Goal: Task Accomplishment & Management: Complete application form

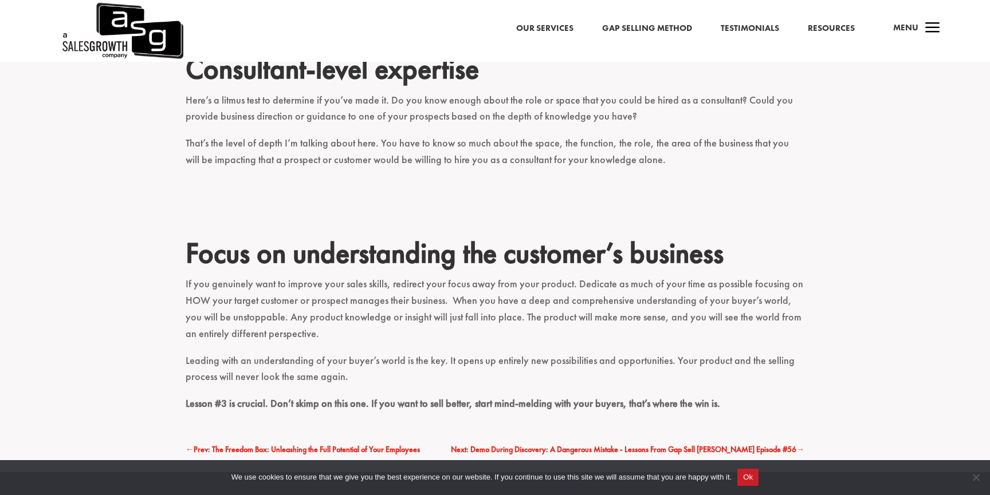
scroll to position [1287, 0]
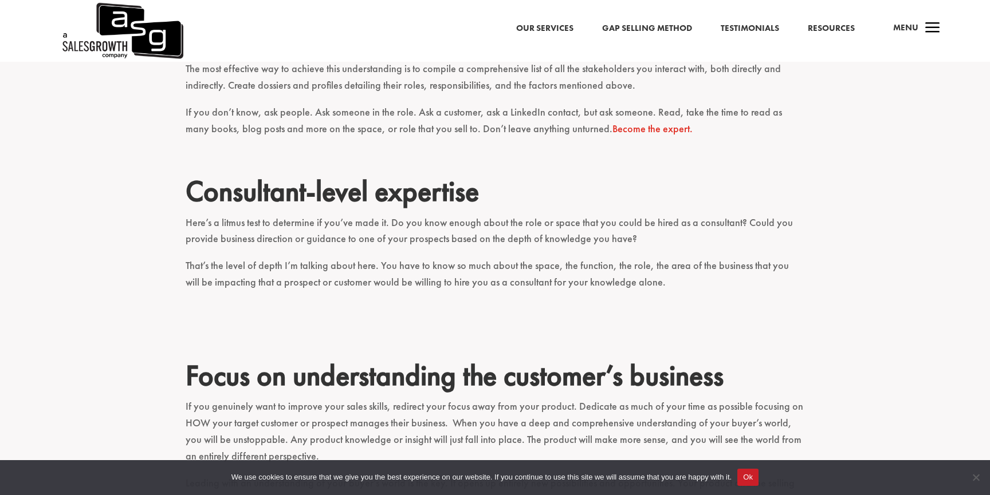
click at [302, 230] on p "Here’s a litmus test to determine if you’ve made it. Do you know enough about t…" at bounding box center [495, 237] width 619 height 44
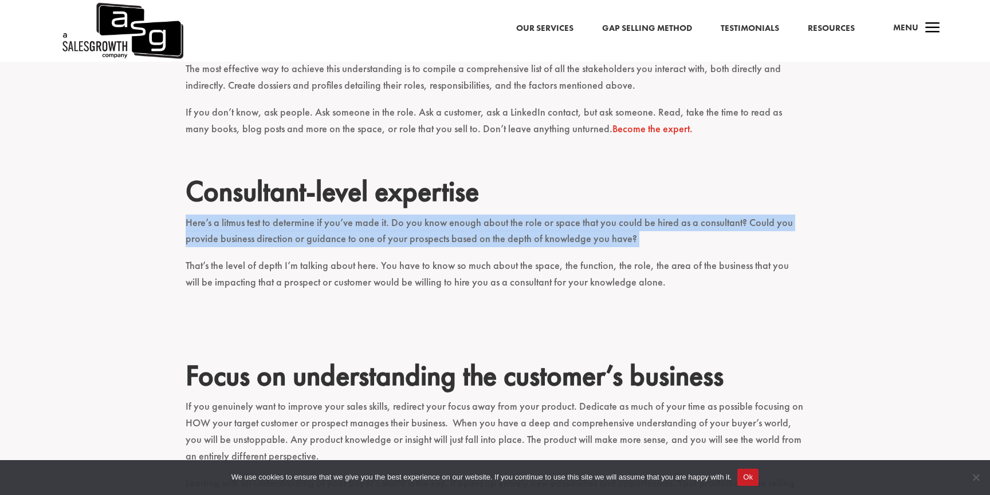
click at [302, 230] on p "Here’s a litmus test to determine if you’ve made it. Do you know enough about t…" at bounding box center [495, 237] width 619 height 44
click at [340, 250] on p "Here’s a litmus test to determine if you’ve made it. Do you know enough about t…" at bounding box center [495, 237] width 619 height 44
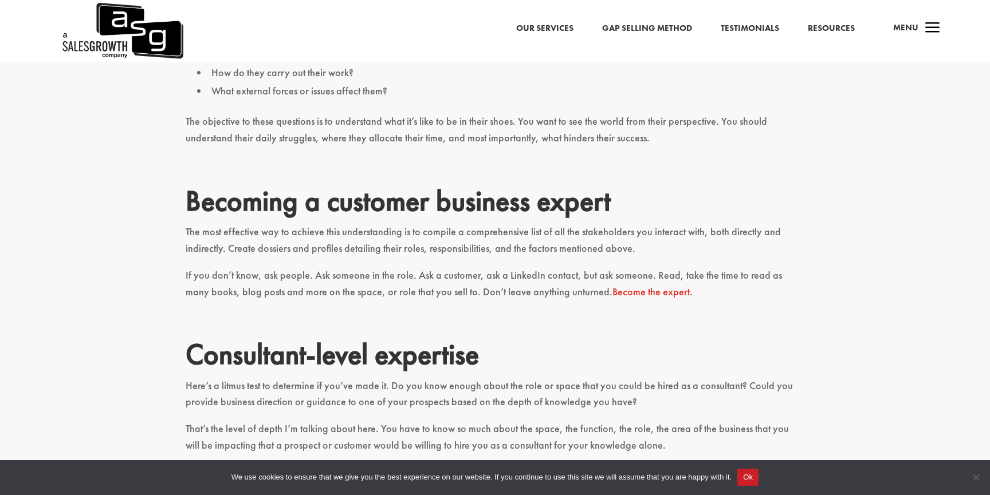
scroll to position [1119, 0]
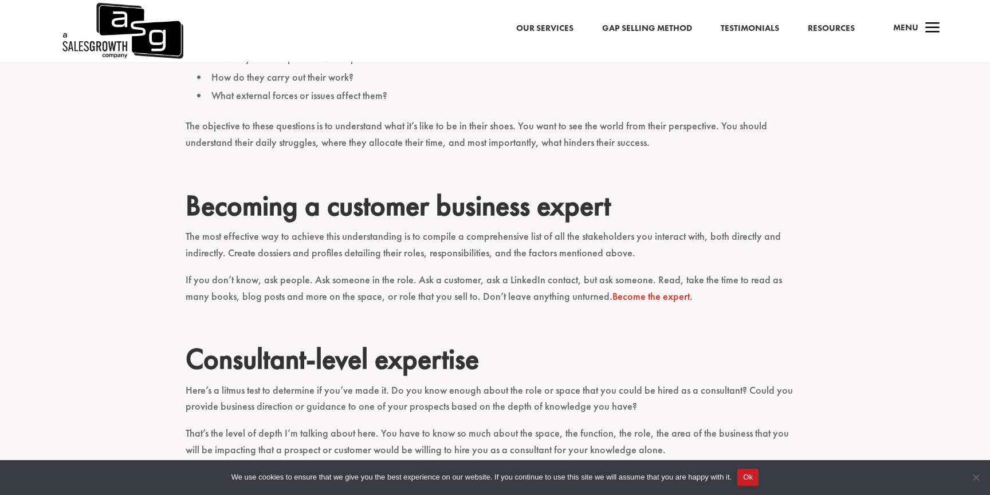
click at [343, 255] on p "The most effective way to achieve this understanding is to compile a comprehens…" at bounding box center [495, 251] width 619 height 44
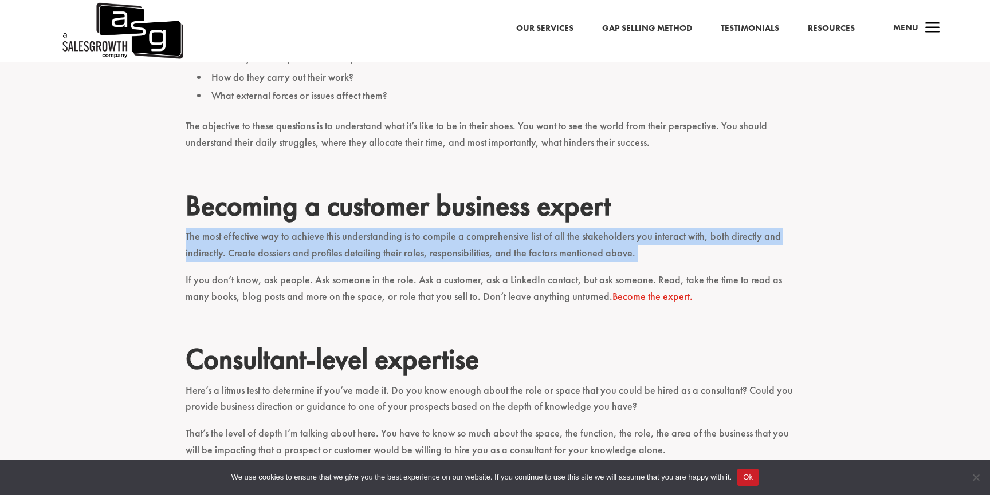
click at [343, 255] on p "The most effective way to achieve this understanding is to compile a comprehens…" at bounding box center [495, 251] width 619 height 44
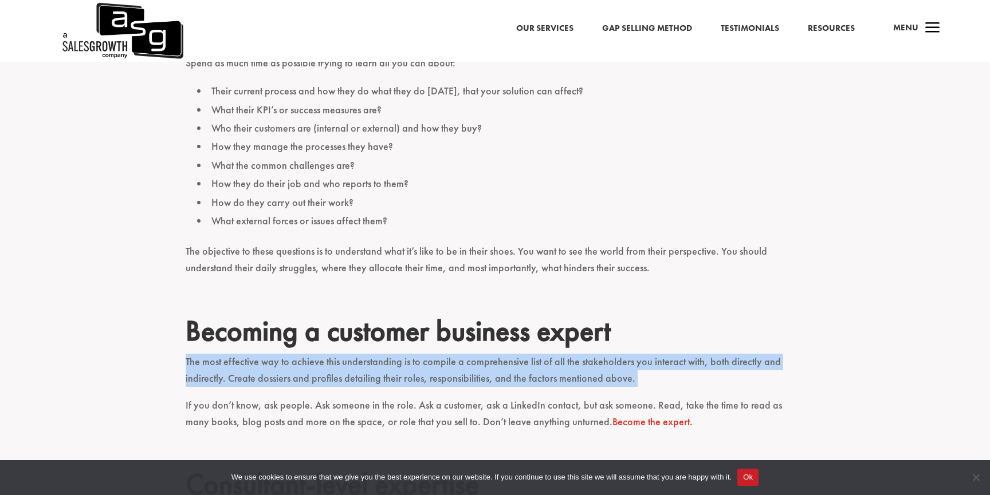
scroll to position [931, 0]
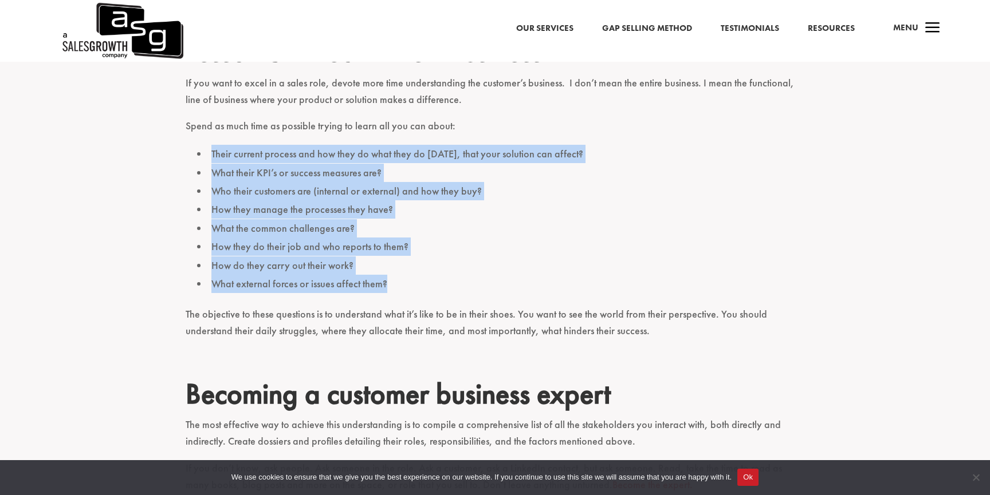
drag, startPoint x: 419, startPoint y: 281, endPoint x: 184, endPoint y: 156, distance: 266.2
click at [184, 156] on div "If you’re looking to boost your sales, sell more effectively, and close more de…" at bounding box center [495, 222] width 990 height 1457
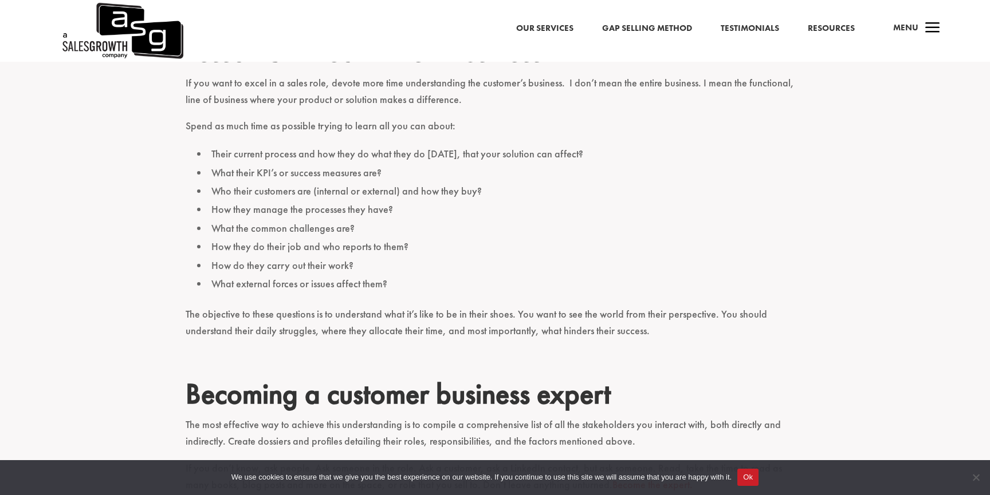
click at [186, 157] on ul "Their current process and how they do what they do [DATE], that your solution c…" at bounding box center [495, 226] width 619 height 162
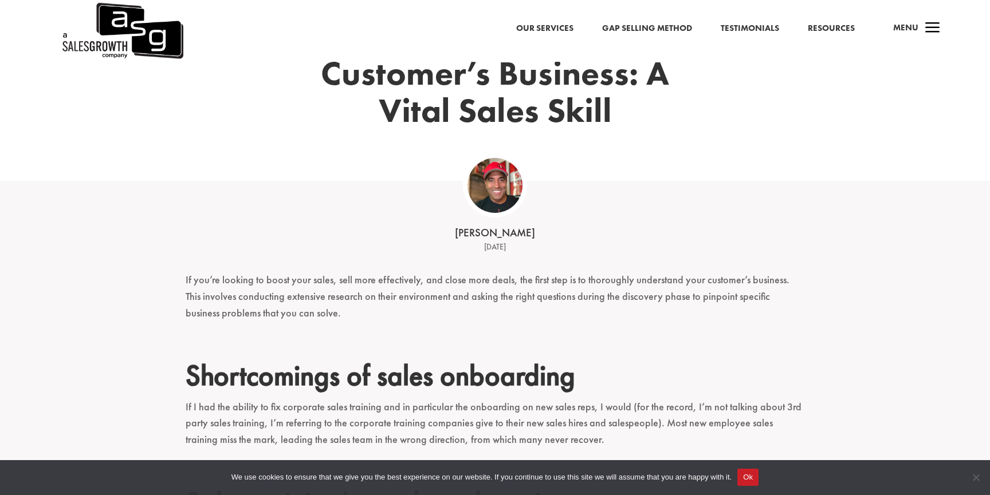
scroll to position [187, 0]
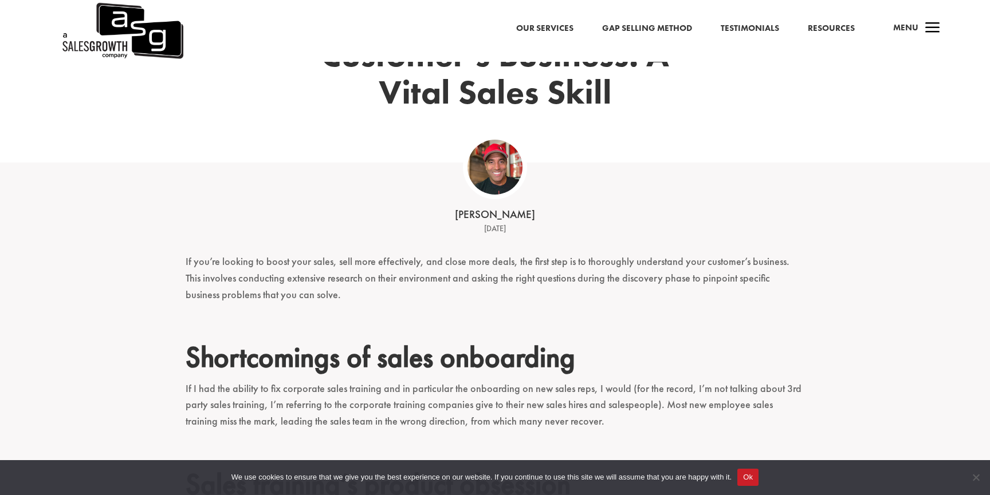
click at [373, 266] on p "If you’re looking to boost your sales, sell more effectively, and close more de…" at bounding box center [495, 284] width 619 height 60
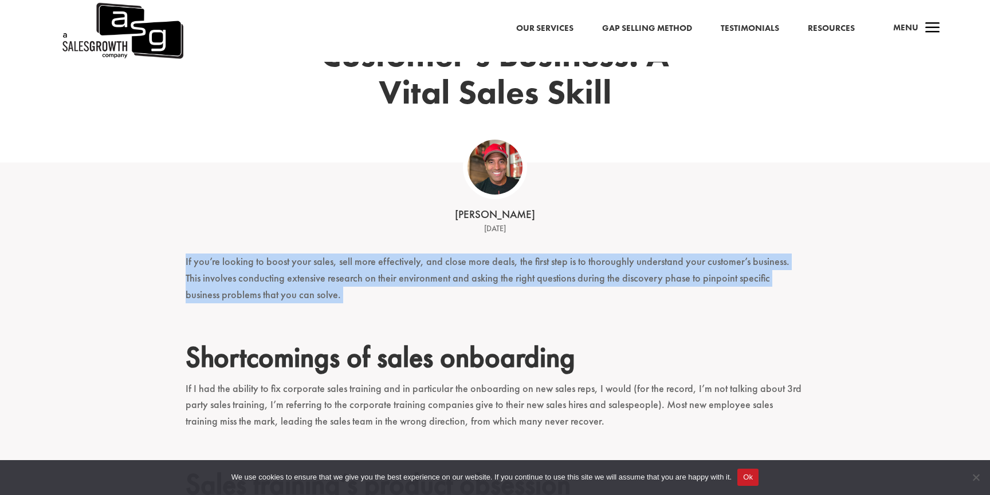
click at [373, 266] on p "If you’re looking to boost your sales, sell more effectively, and close more de…" at bounding box center [495, 284] width 619 height 60
click at [380, 288] on p "If you’re looking to boost your sales, sell more effectively, and close more de…" at bounding box center [495, 284] width 619 height 60
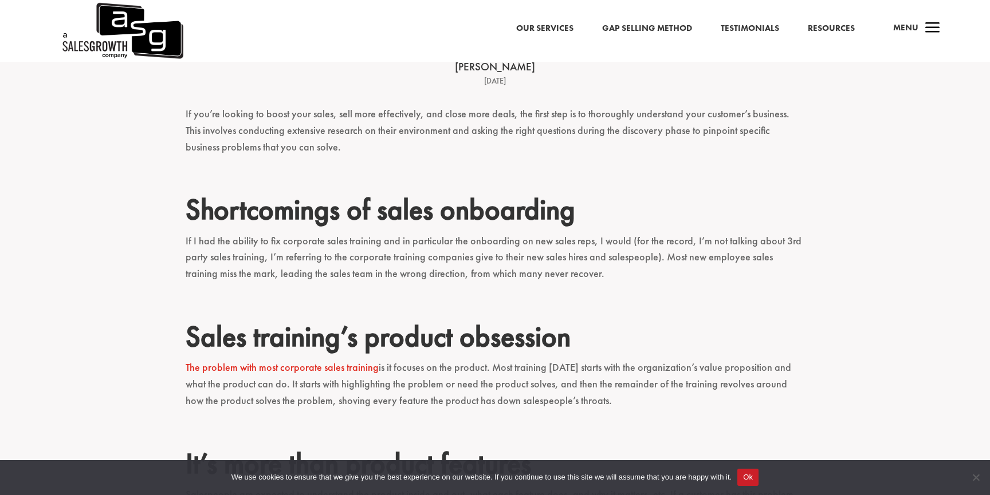
scroll to position [338, 0]
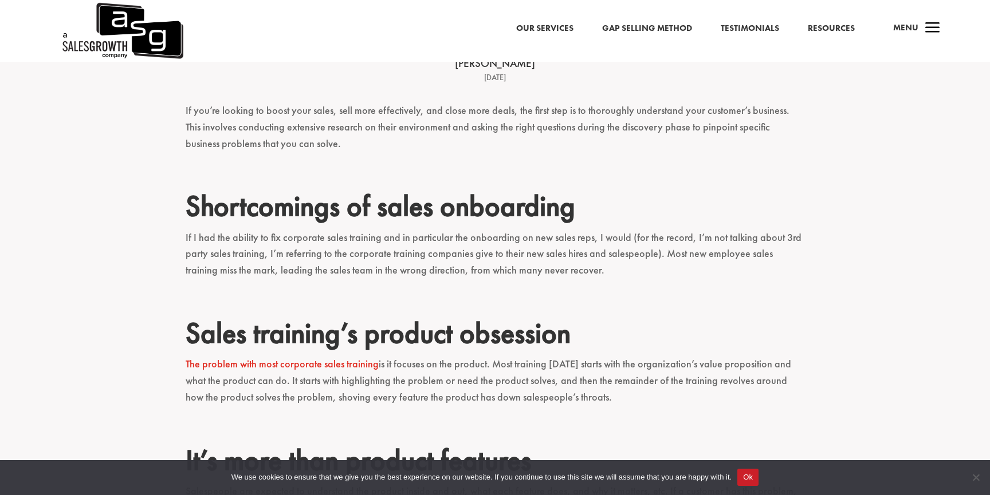
click at [380, 258] on p "If I had the ability to fix corporate sales training and in particular the onbo…" at bounding box center [495, 260] width 619 height 60
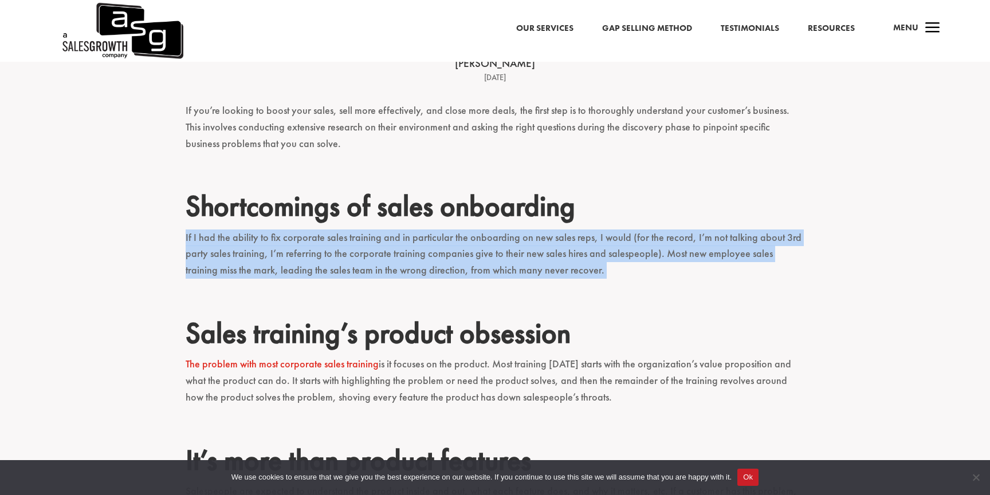
click at [380, 258] on p "If I had the ability to fix corporate sales training and in particular the onbo…" at bounding box center [495, 260] width 619 height 60
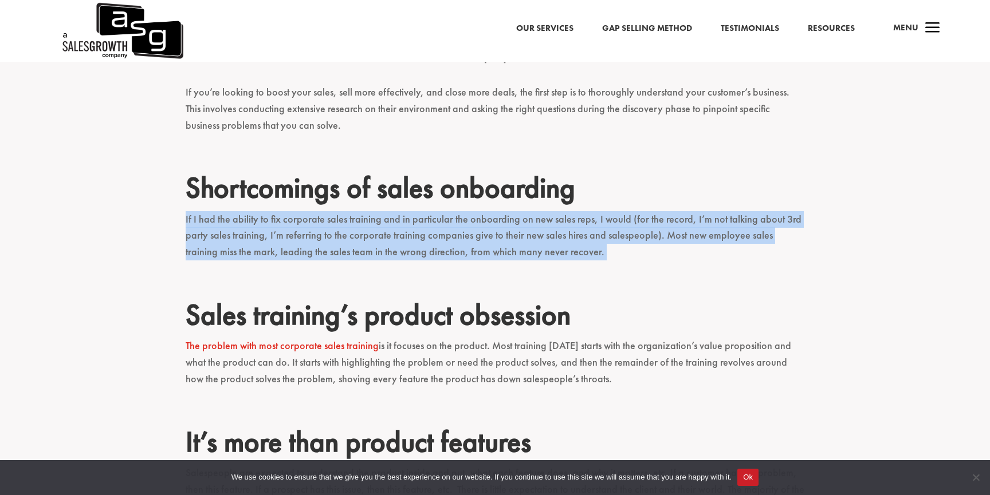
scroll to position [367, 0]
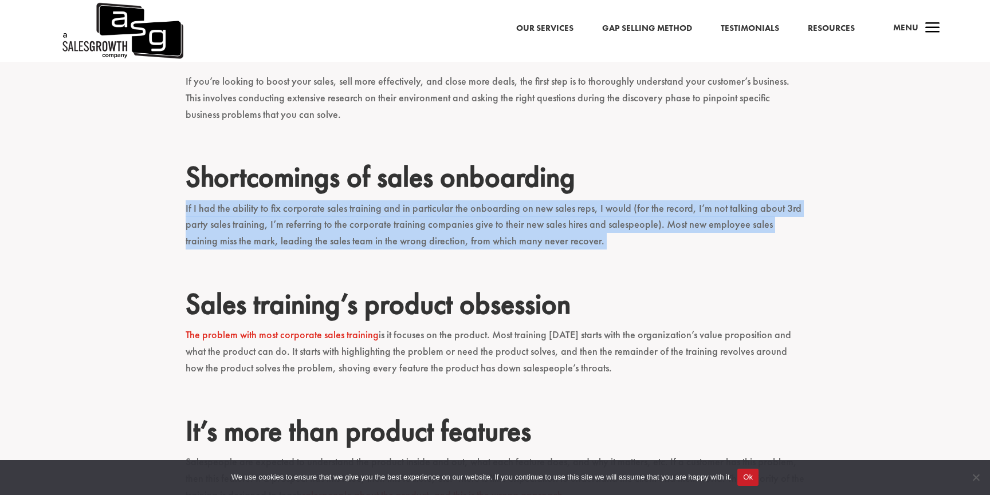
click at [264, 212] on p "If I had the ability to fix corporate sales training and in particular the onbo…" at bounding box center [495, 230] width 619 height 60
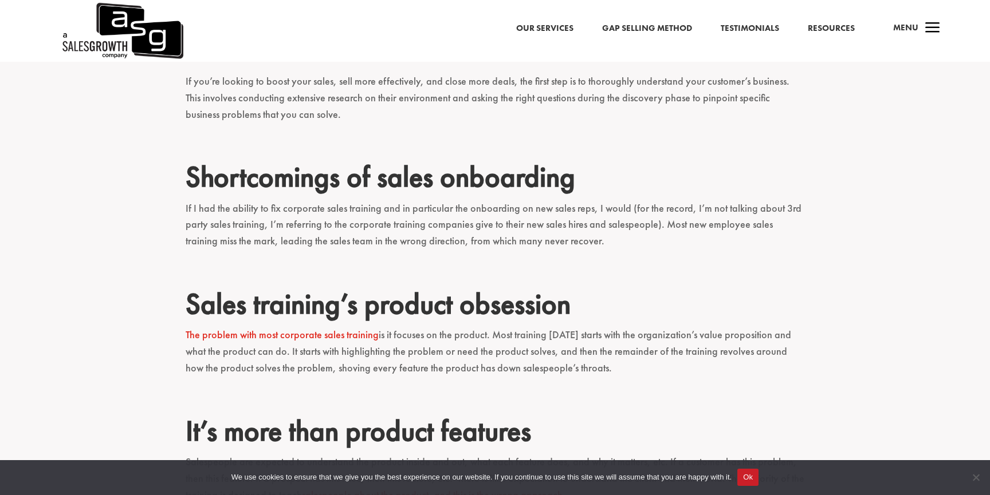
click at [264, 212] on p "If I had the ability to fix corporate sales training and in particular the onbo…" at bounding box center [495, 230] width 619 height 60
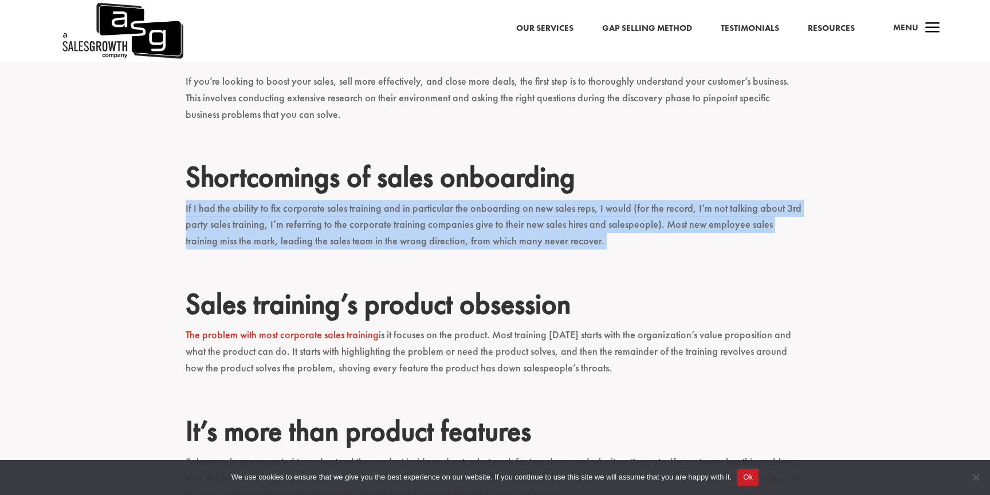
click at [264, 212] on p "If I had the ability to fix corporate sales training and in particular the onbo…" at bounding box center [495, 230] width 619 height 60
click at [392, 225] on p "If I had the ability to fix corporate sales training and in particular the onbo…" at bounding box center [495, 230] width 619 height 60
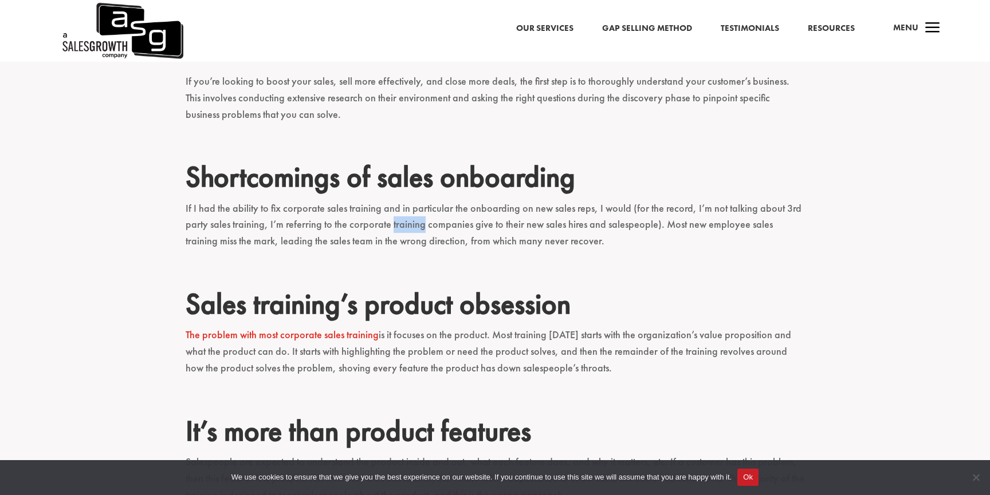
click at [392, 225] on p "If I had the ability to fix corporate sales training and in particular the onbo…" at bounding box center [495, 230] width 619 height 60
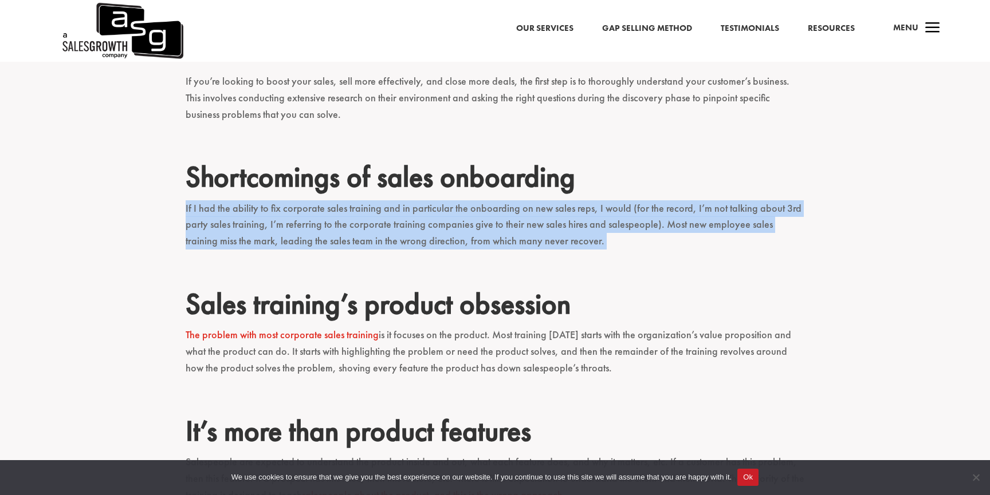
click at [392, 225] on p "If I had the ability to fix corporate sales training and in particular the onbo…" at bounding box center [495, 230] width 619 height 60
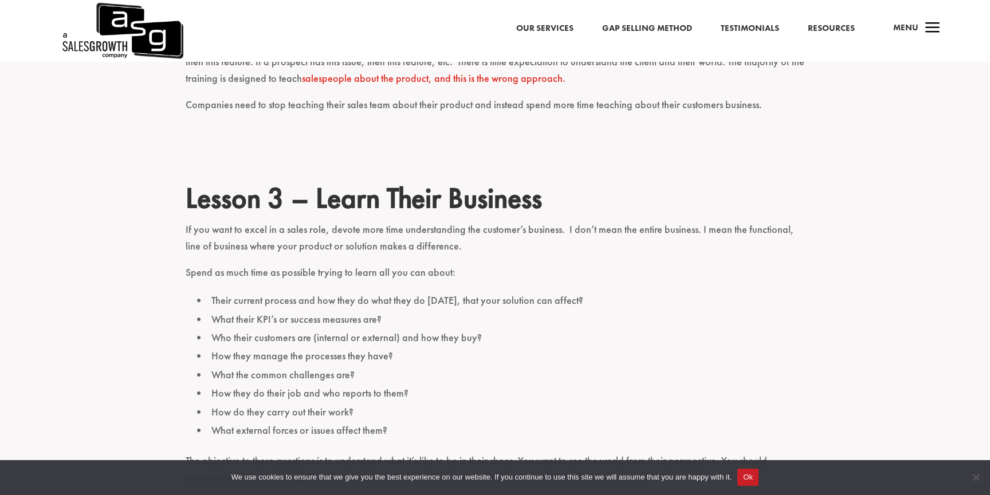
scroll to position [784, 0]
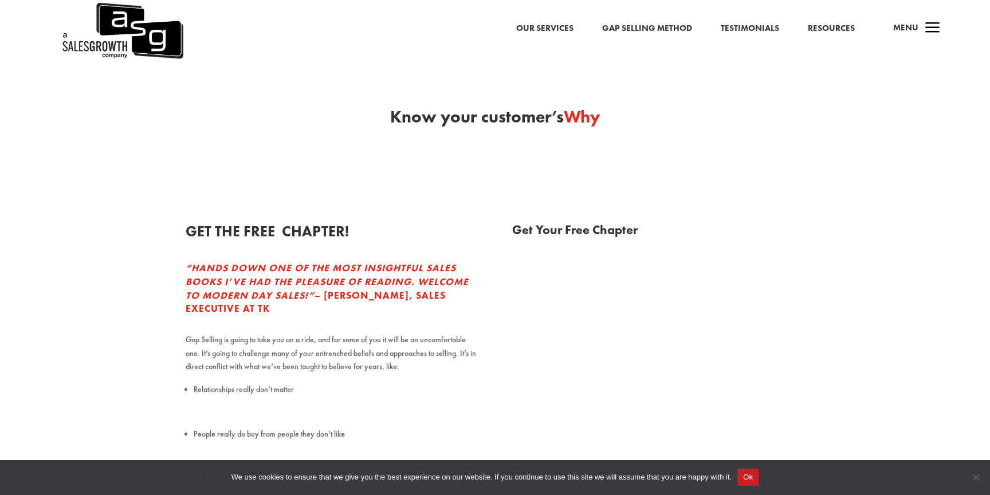
select select "Individual Contributor (AE, SDR, CSM, etc)"
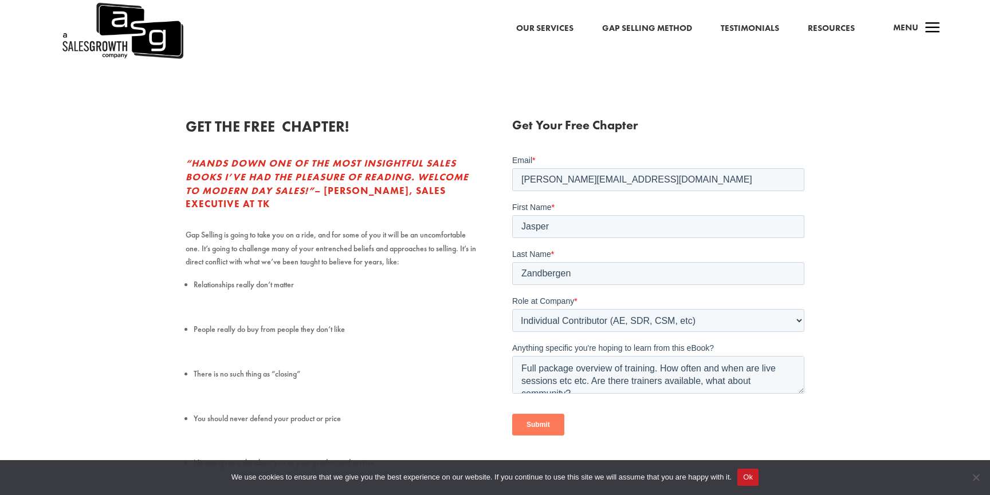
scroll to position [165, 0]
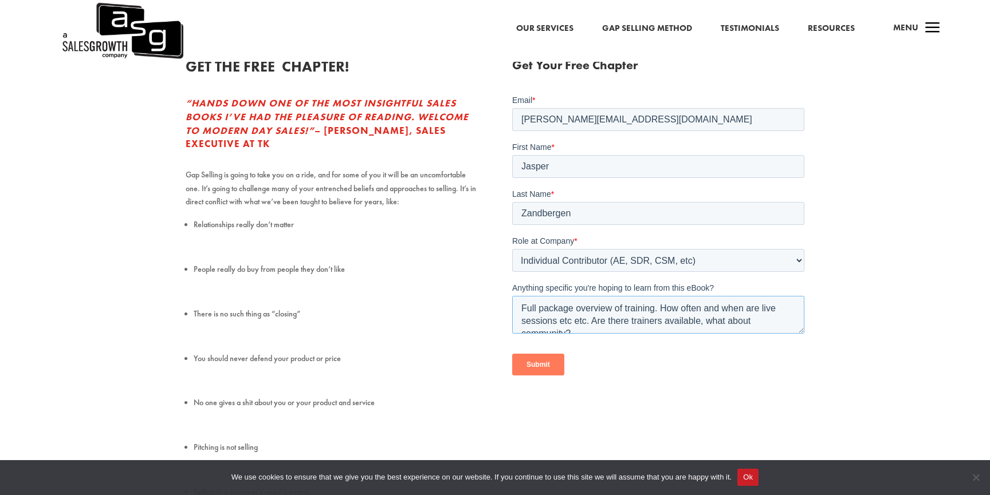
click at [607, 316] on textarea "Full package overview of training. How often and when are live sessions etc etc…" at bounding box center [657, 315] width 292 height 38
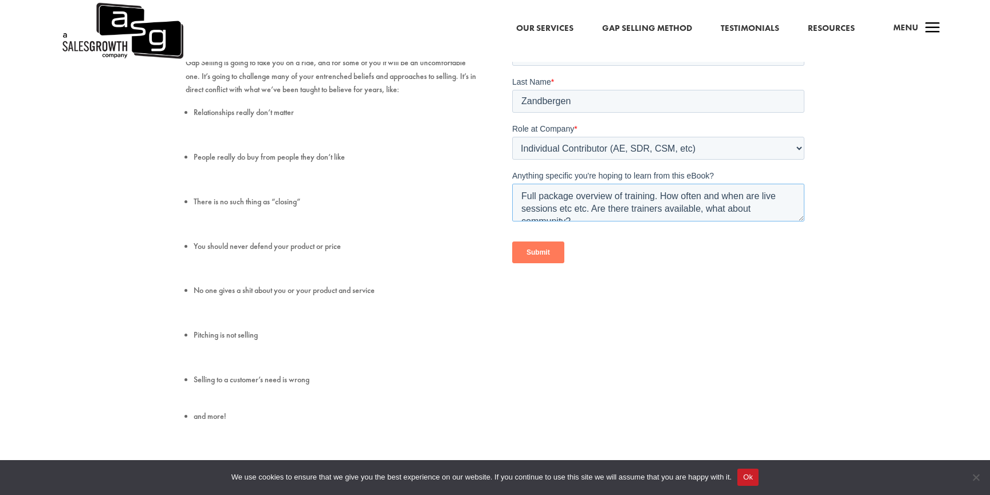
scroll to position [232, 0]
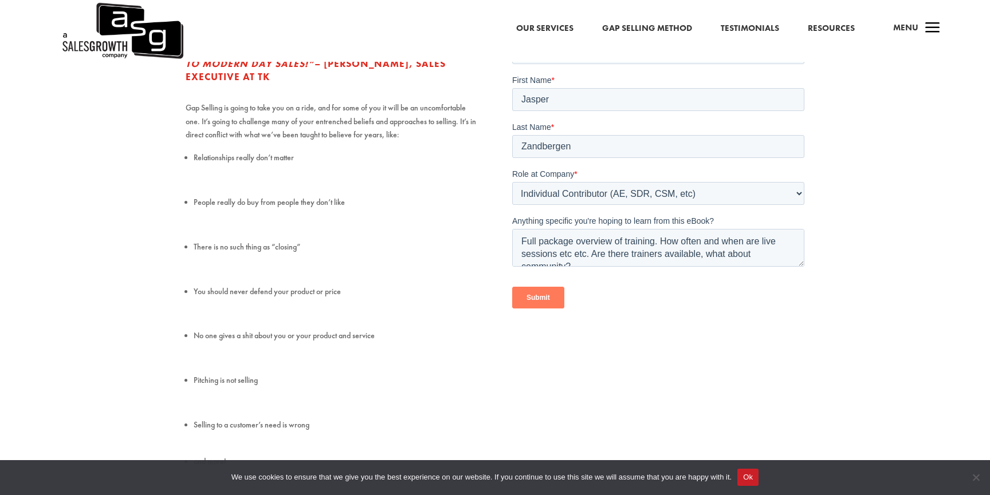
click at [530, 300] on input "Submit" at bounding box center [537, 298] width 52 height 22
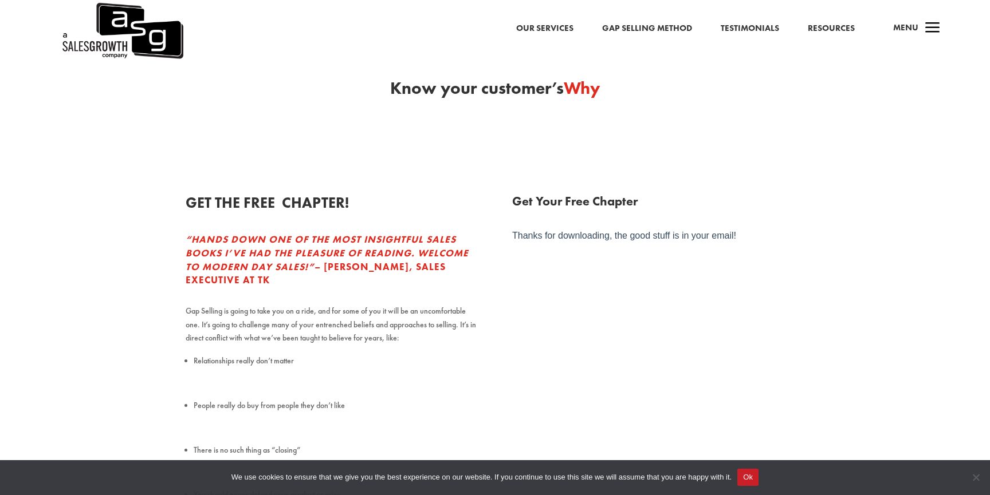
scroll to position [17, 0]
